Goal: Transaction & Acquisition: Purchase product/service

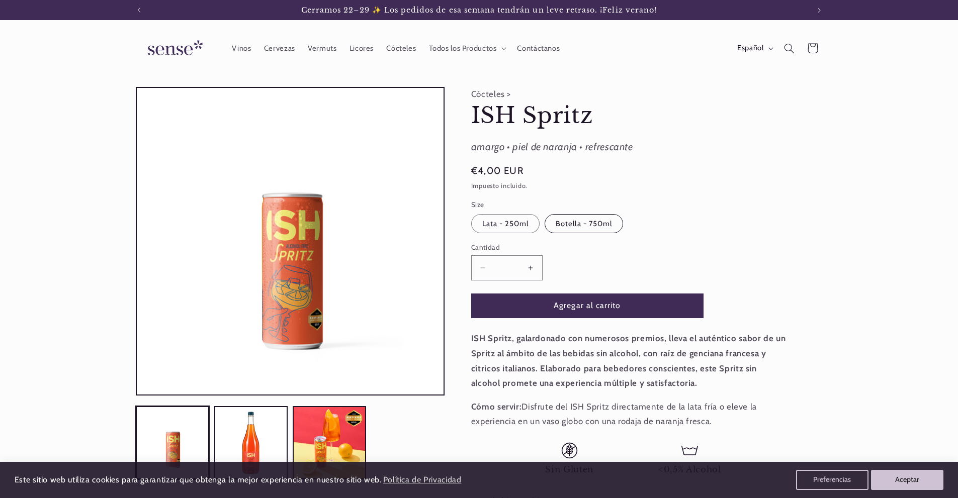
click at [608, 229] on label "Botella - 750ml Variante agotada o no disponible" at bounding box center [583, 223] width 78 height 19
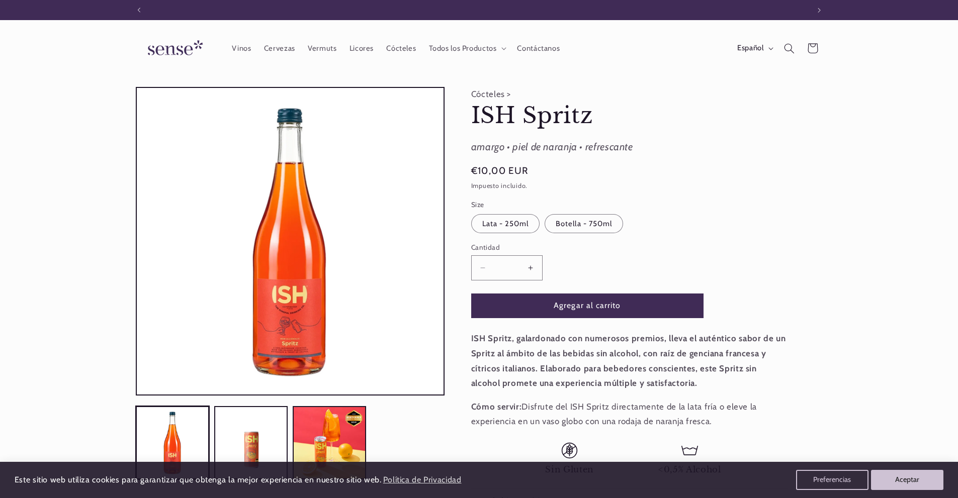
scroll to position [0, 670]
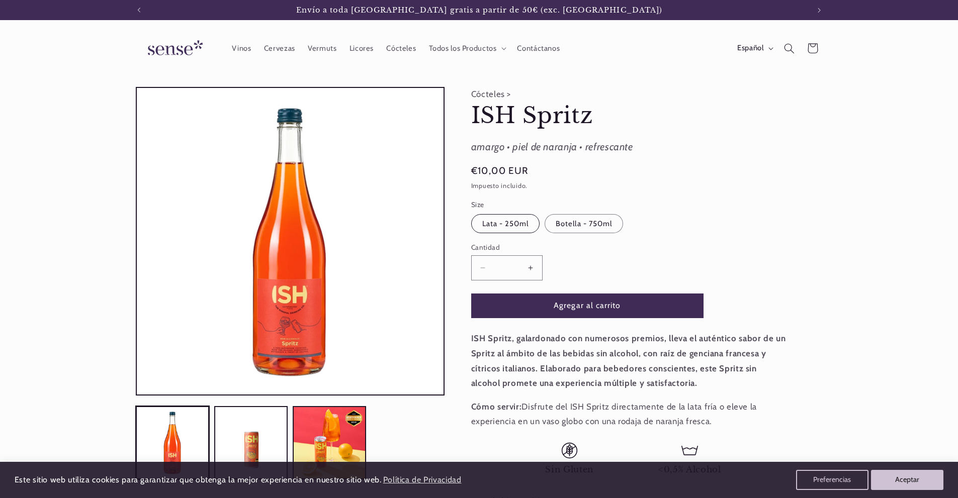
click at [519, 223] on label "Lata - 250ml Variante agotada o no disponible" at bounding box center [505, 223] width 69 height 19
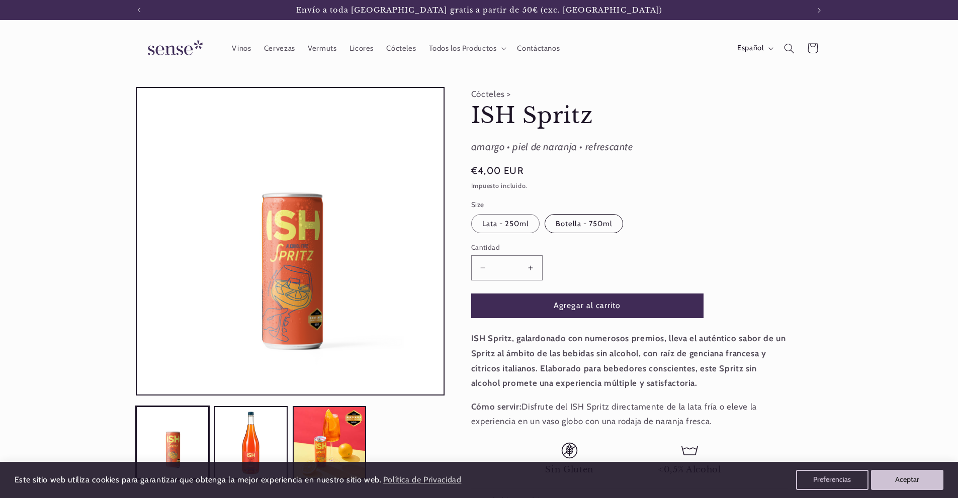
click at [605, 228] on label "Botella - 750ml Variante agotada o no disponible" at bounding box center [583, 223] width 78 height 19
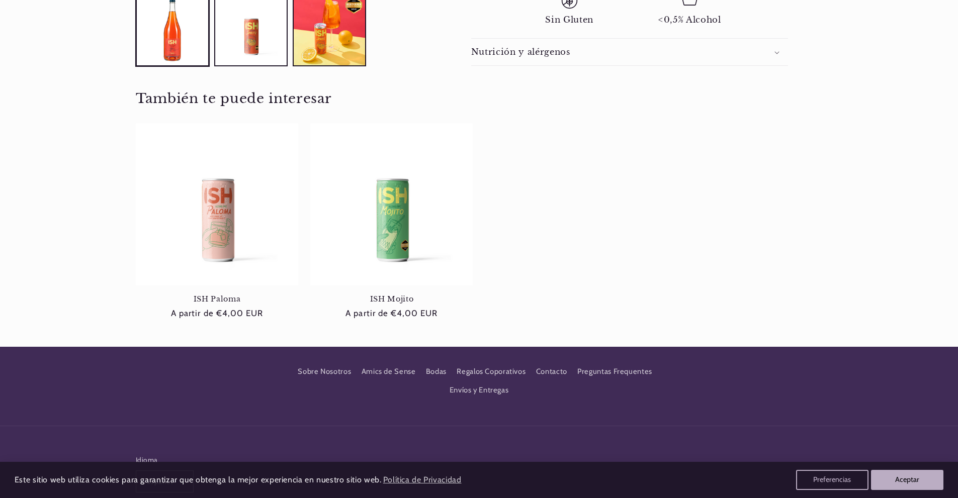
scroll to position [452, 0]
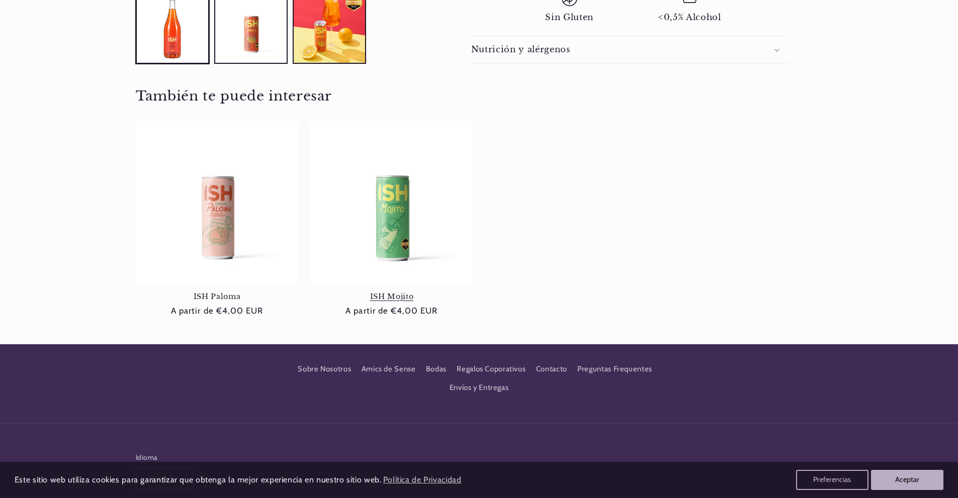
click at [407, 292] on link "ISH Mojito" at bounding box center [391, 296] width 162 height 9
